Goal: Transaction & Acquisition: Book appointment/travel/reservation

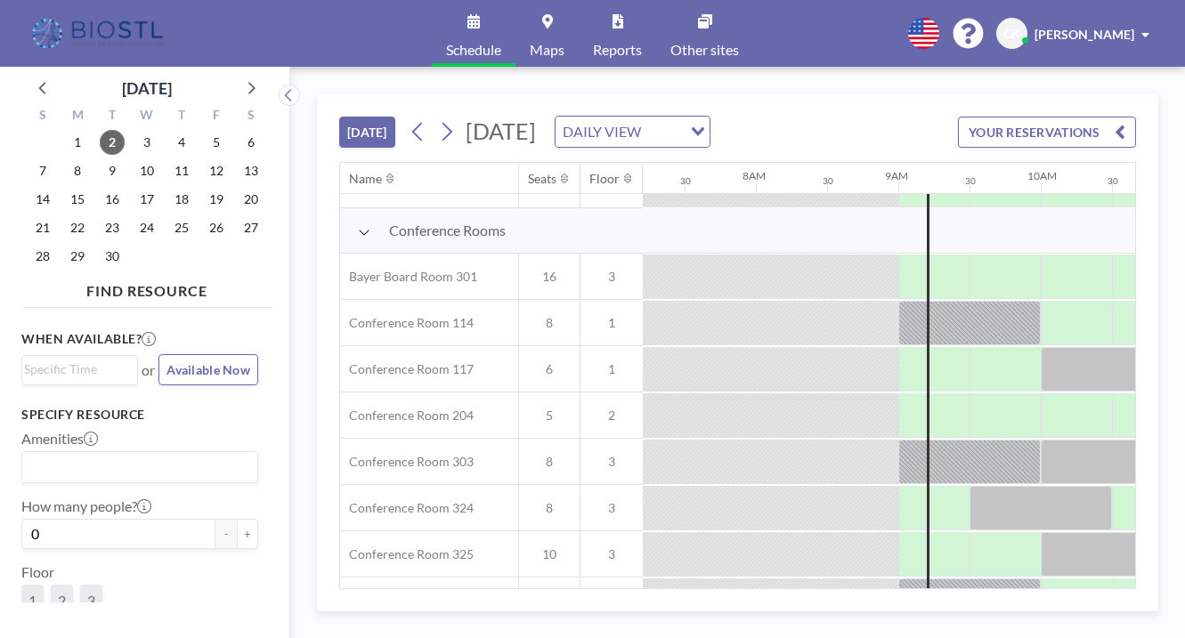
scroll to position [507, 1026]
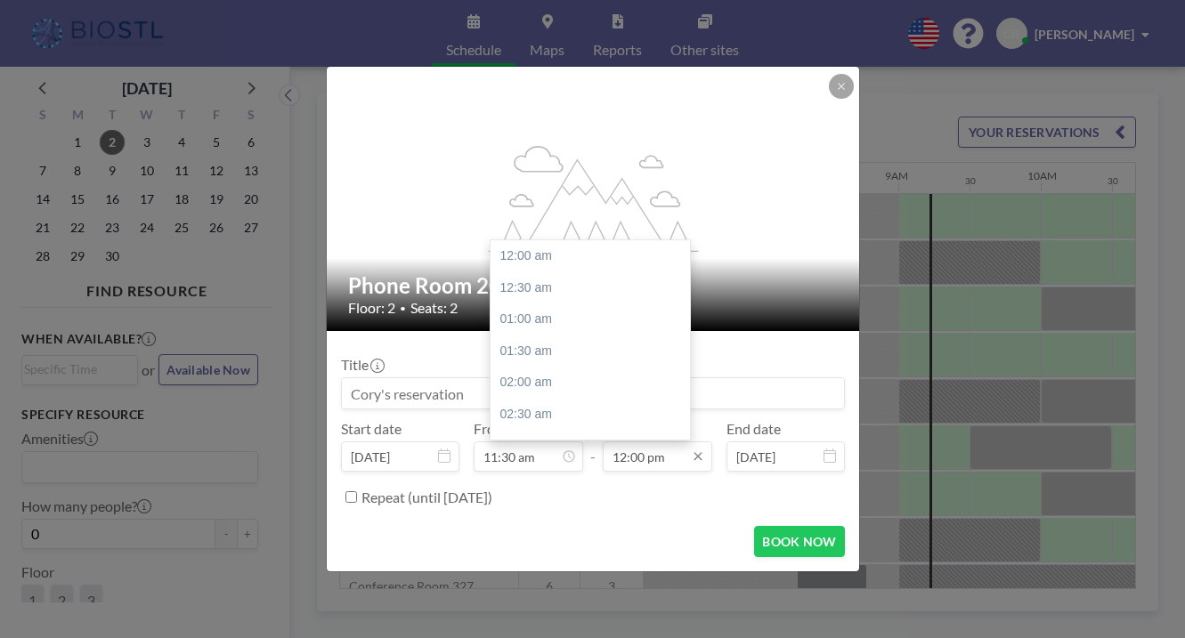
scroll to position [682, 0]
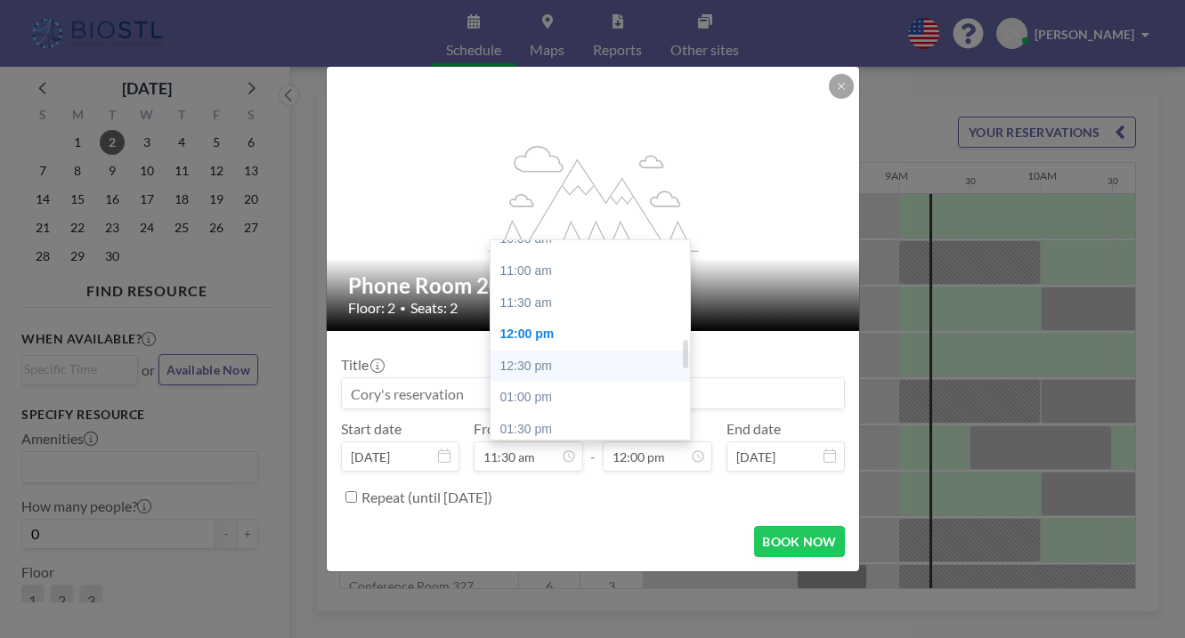
click at [540, 351] on div "12:30 pm" at bounding box center [589, 367] width 199 height 32
type input "12:30 pm"
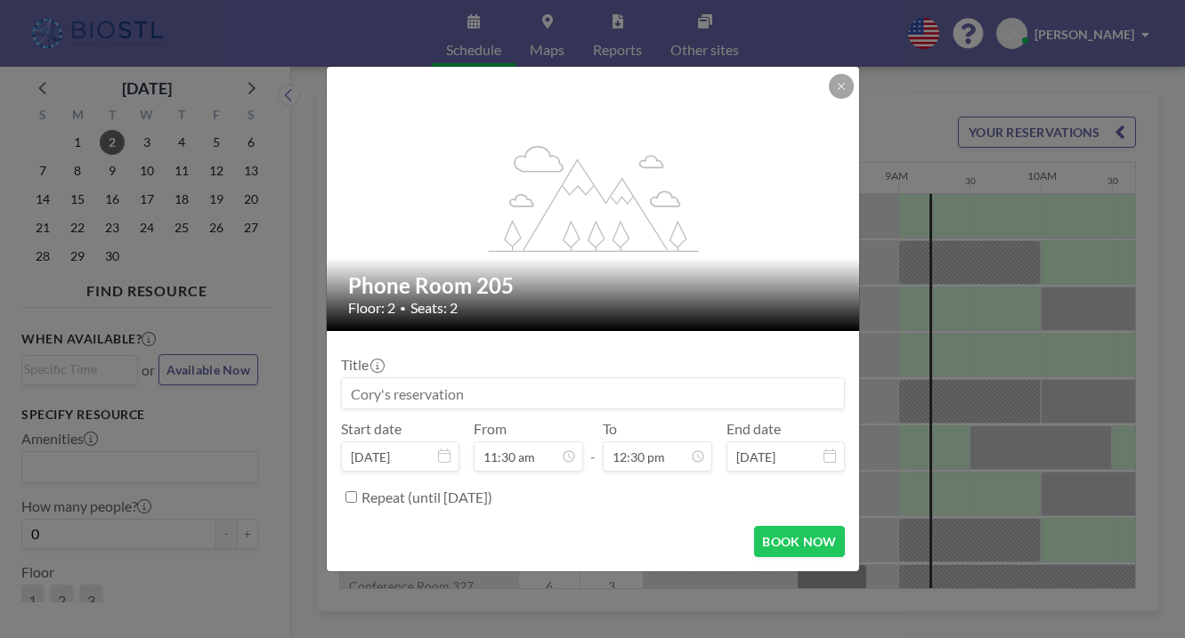
drag, startPoint x: 492, startPoint y: 376, endPoint x: 313, endPoint y: 374, distance: 178.9
click at [313, 375] on div "flex-grow: 1.2; Phone Room 205 Floor: 2 • Seats: 2 Title Start date [DATE] From…" at bounding box center [592, 319] width 1185 height 638
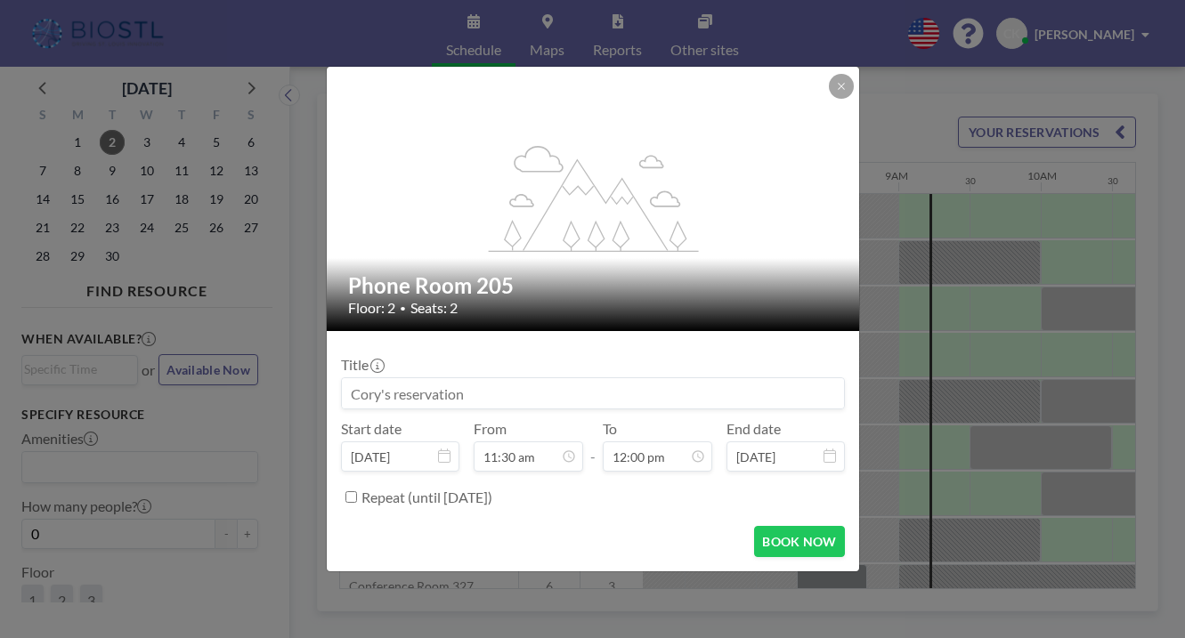
click at [563, 378] on input at bounding box center [593, 393] width 502 height 30
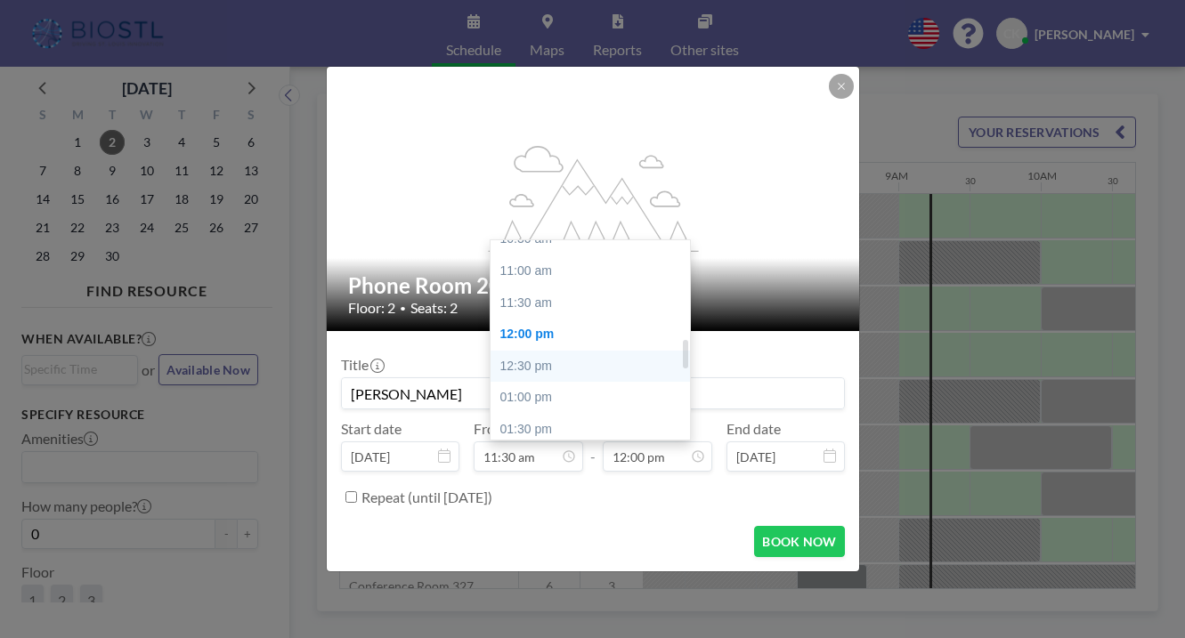
type input "[PERSON_NAME]"
click at [538, 351] on div "12:30 pm" at bounding box center [589, 367] width 199 height 32
type input "12:30 pm"
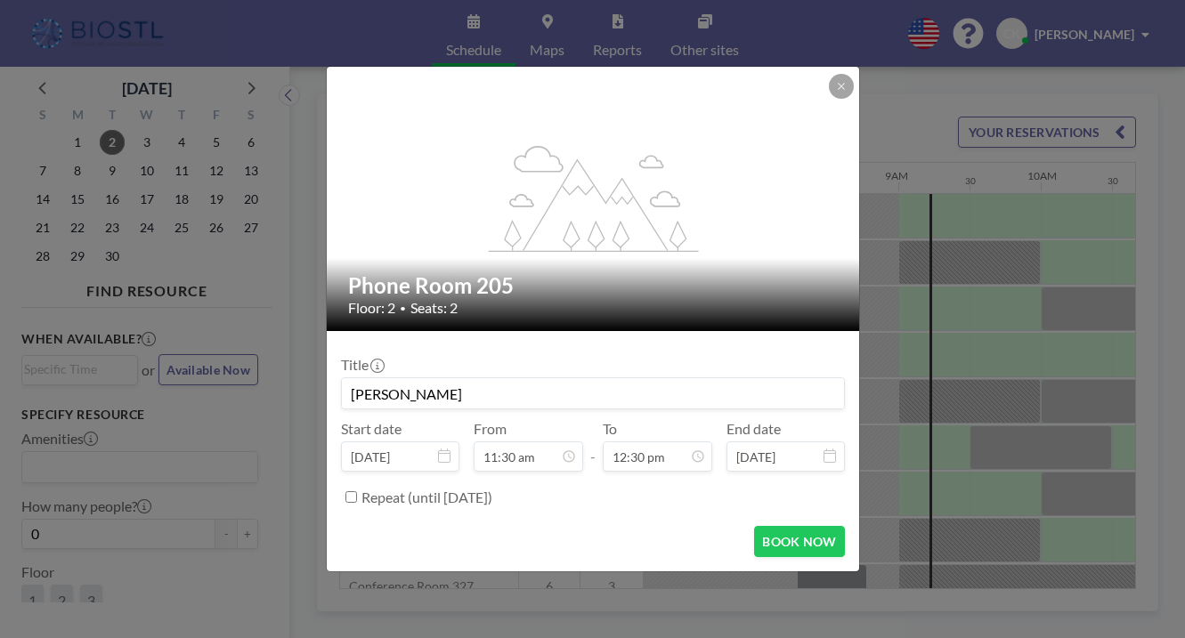
scroll to position [710, 0]
click at [754, 526] on button "BOOK NOW" at bounding box center [799, 541] width 90 height 31
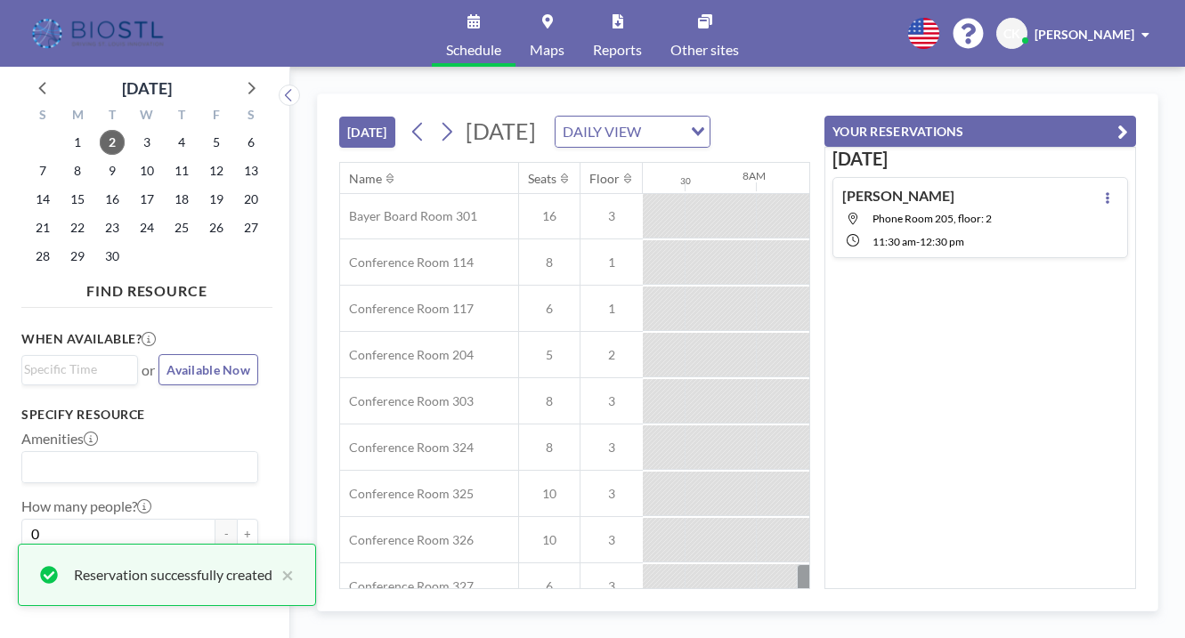
scroll to position [0, 0]
click at [853, 121] on icon "button" at bounding box center [1122, 131] width 11 height 21
